Goal: Transaction & Acquisition: Purchase product/service

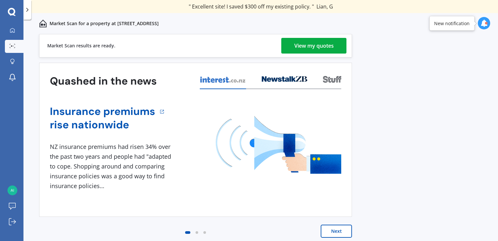
click at [331, 232] on button "Next" at bounding box center [336, 230] width 31 height 13
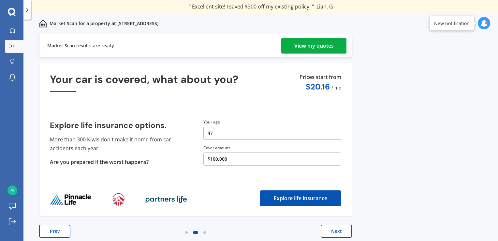
click at [331, 232] on button "Next" at bounding box center [336, 230] width 31 height 13
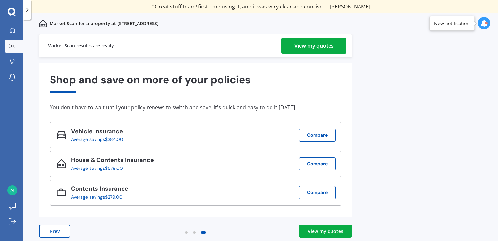
click at [331, 232] on div "View my quotes" at bounding box center [326, 231] width 36 height 7
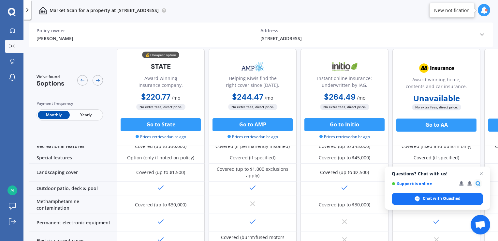
scroll to position [309, 0]
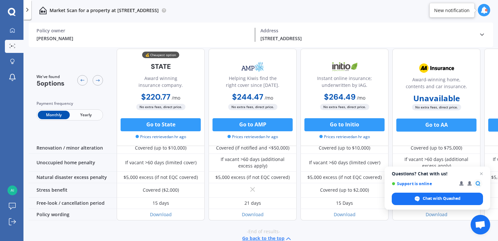
click at [84, 115] on span "Yearly" at bounding box center [86, 115] width 32 height 8
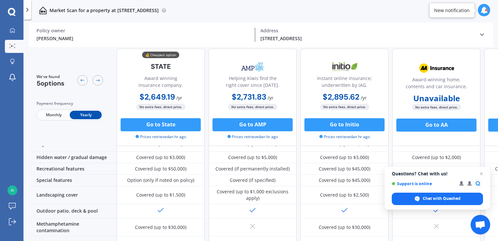
scroll to position [0, 0]
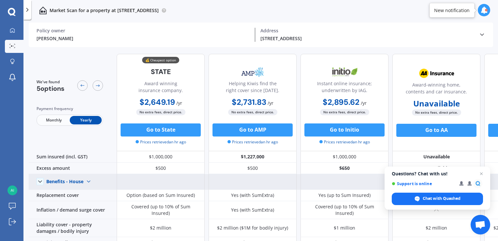
click at [90, 181] on img at bounding box center [88, 181] width 10 height 10
click at [86, 206] on span "Benefits - Contents" at bounding box center [72, 204] width 41 height 6
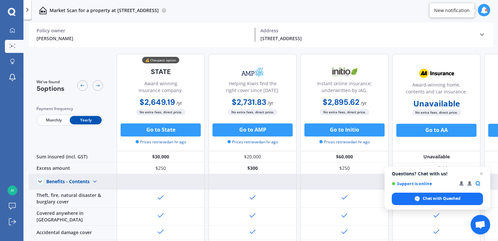
click at [96, 181] on img at bounding box center [95, 181] width 10 height 10
click at [90, 192] on div "Benefits - House" at bounding box center [74, 193] width 54 height 12
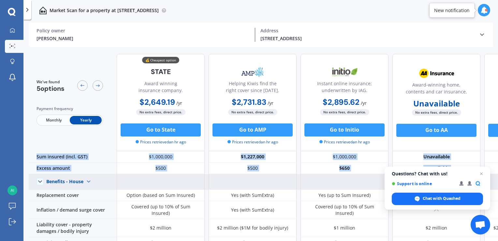
click at [90, 183] on img at bounding box center [88, 181] width 10 height 10
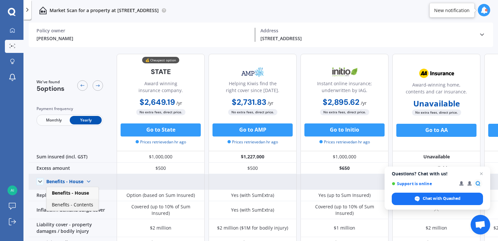
click at [89, 205] on span "Benefits - Contents" at bounding box center [72, 204] width 41 height 6
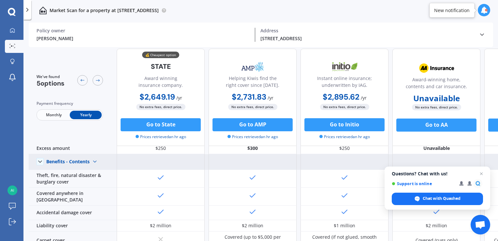
scroll to position [18, 0]
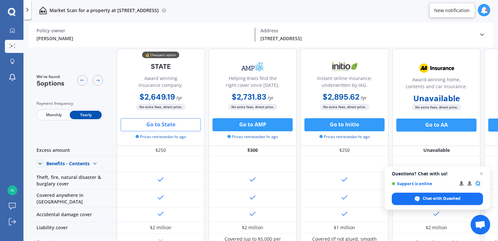
click at [157, 123] on button "Go to State" at bounding box center [161, 124] width 80 height 13
